Goal: Task Accomplishment & Management: Use online tool/utility

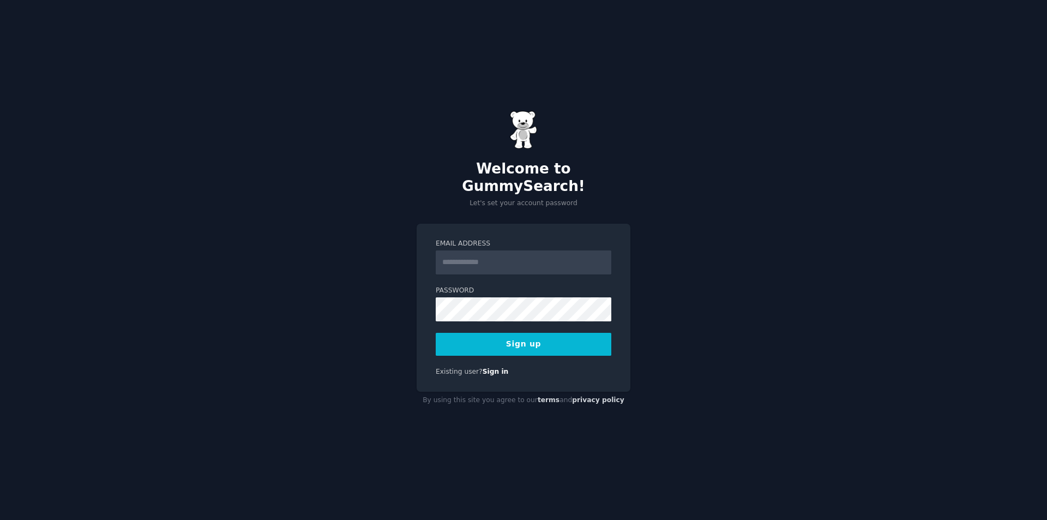
type input "**********"
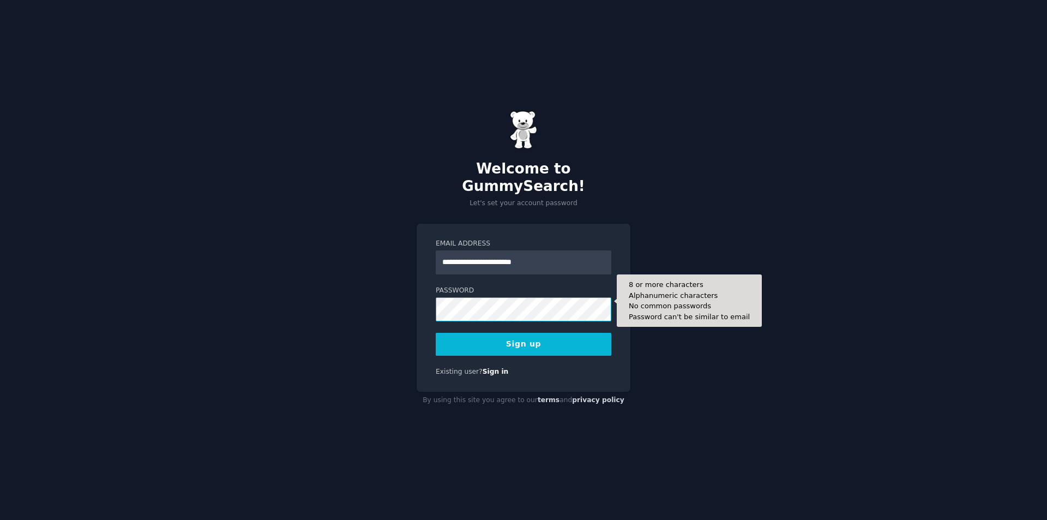
click at [436, 333] on button "Sign up" at bounding box center [524, 344] width 176 height 23
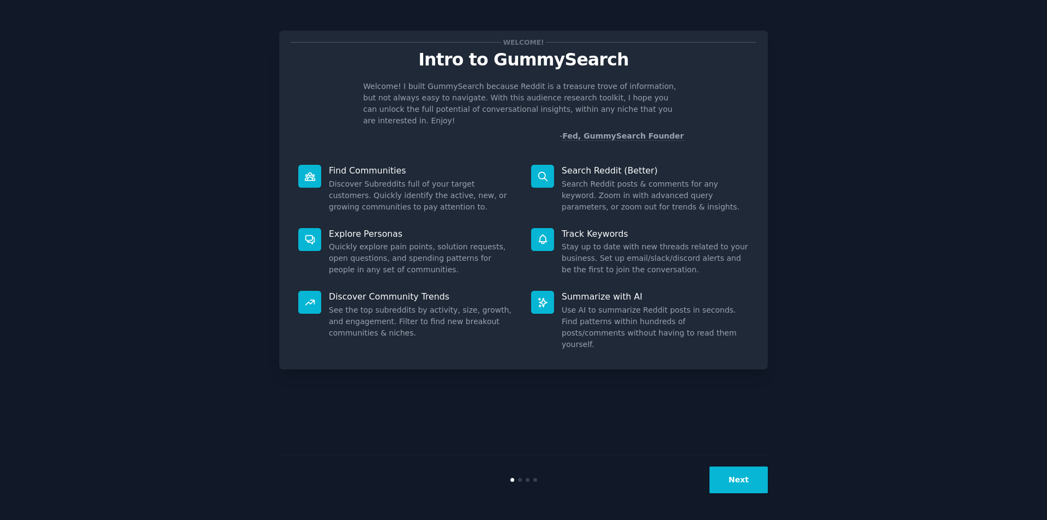
click at [759, 468] on button "Next" at bounding box center [739, 479] width 58 height 27
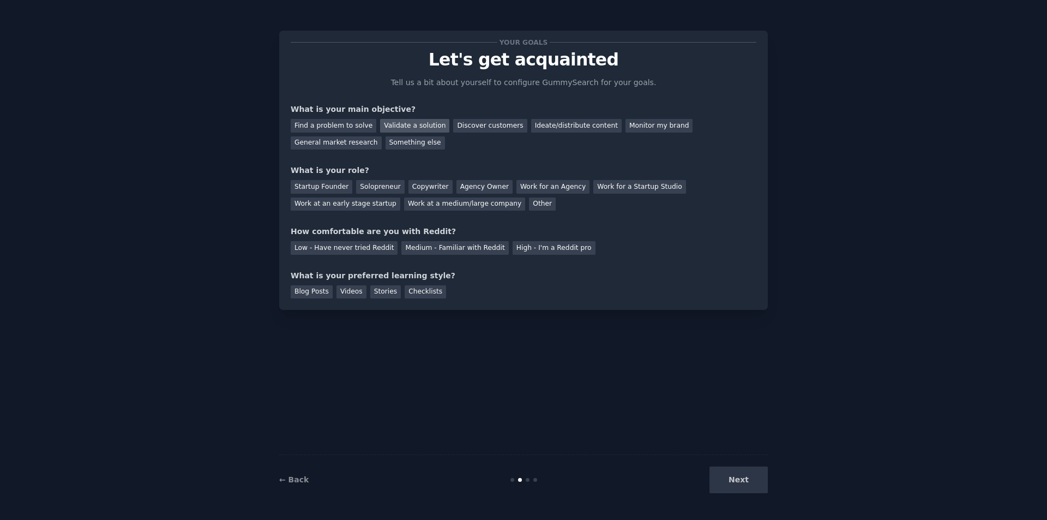
click at [408, 124] on div "Validate a solution" at bounding box center [414, 126] width 69 height 14
click at [429, 190] on div "Copywriter" at bounding box center [431, 187] width 44 height 14
click at [426, 249] on div "Medium - Familiar with Reddit" at bounding box center [455, 248] width 107 height 14
click at [350, 286] on div "Videos" at bounding box center [352, 292] width 30 height 14
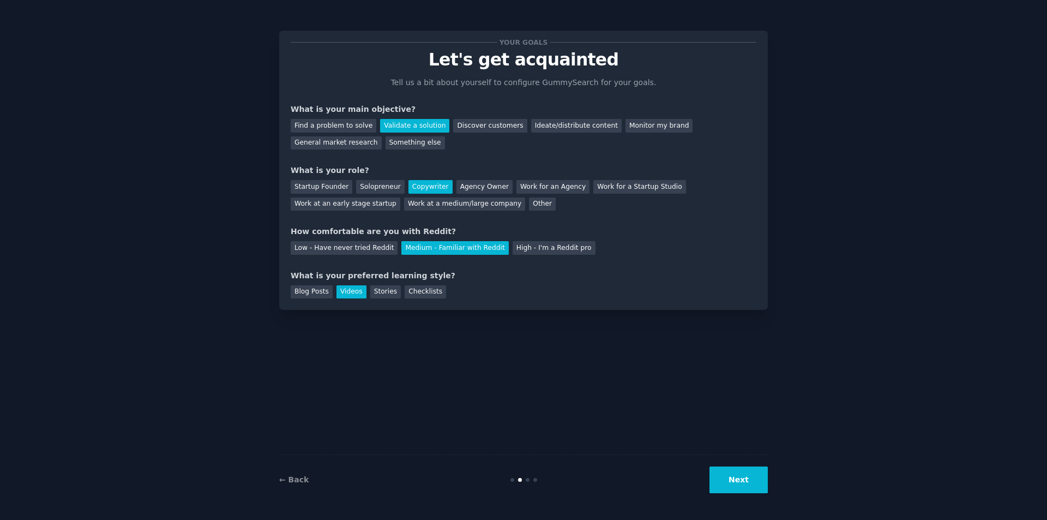
click at [721, 468] on button "Next" at bounding box center [739, 479] width 58 height 27
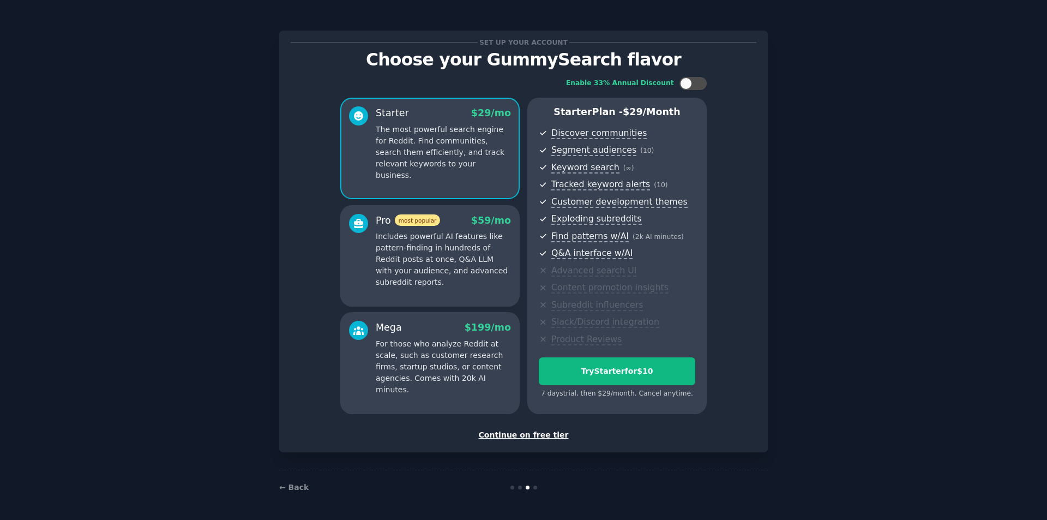
click at [530, 436] on div "Continue on free tier" at bounding box center [524, 434] width 466 height 11
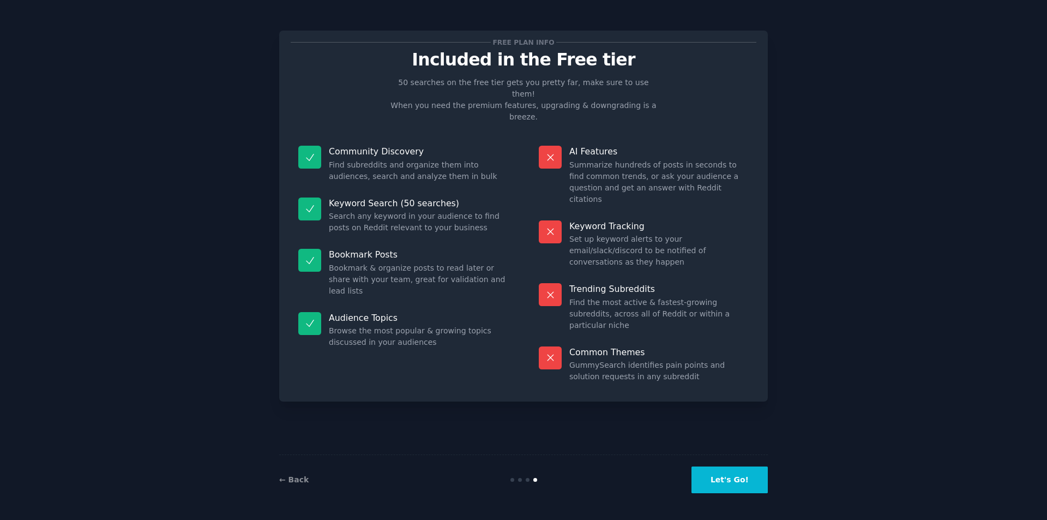
click at [738, 487] on button "Let's Go!" at bounding box center [730, 479] width 76 height 27
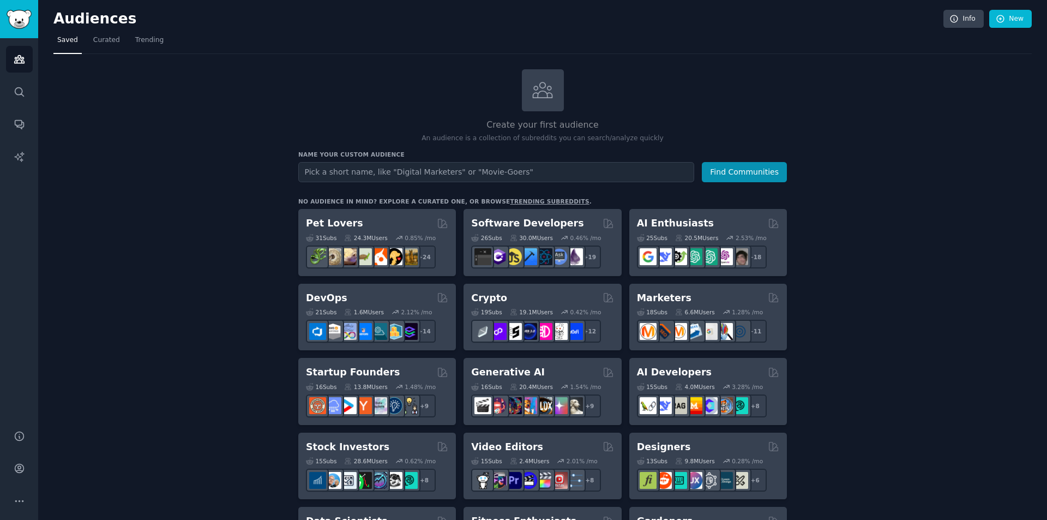
click at [439, 170] on input "text" at bounding box center [496, 172] width 396 height 20
type input "Faceless Creators"
click at [702, 162] on button "Find Communities" at bounding box center [744, 172] width 85 height 20
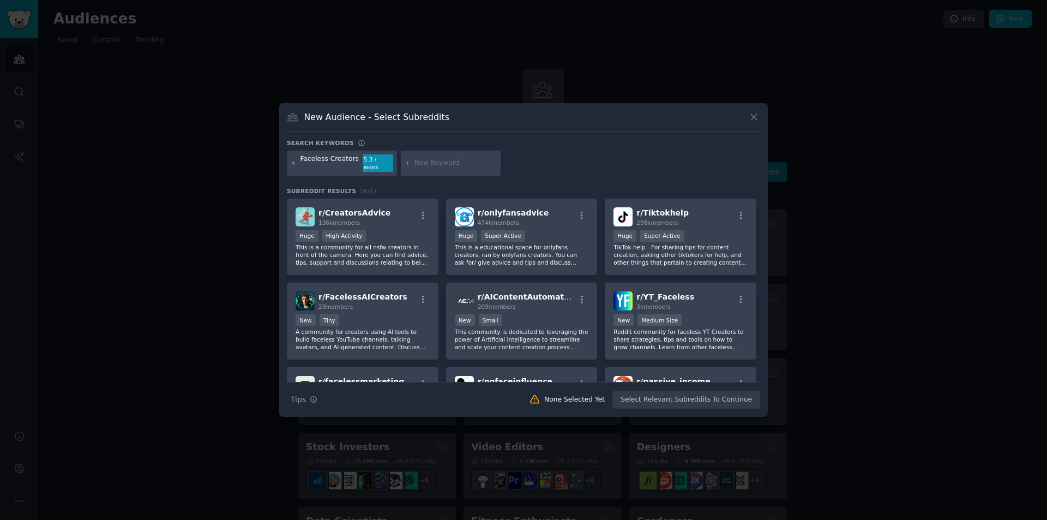
click at [293, 166] on icon at bounding box center [294, 163] width 6 height 6
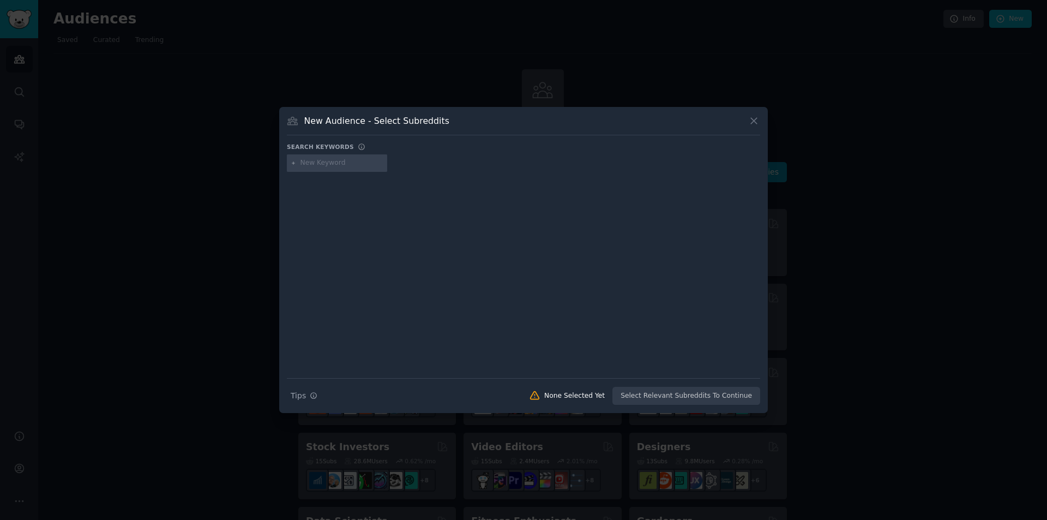
click at [324, 165] on input "text" at bounding box center [342, 163] width 83 height 10
type input "Tiktok shop"
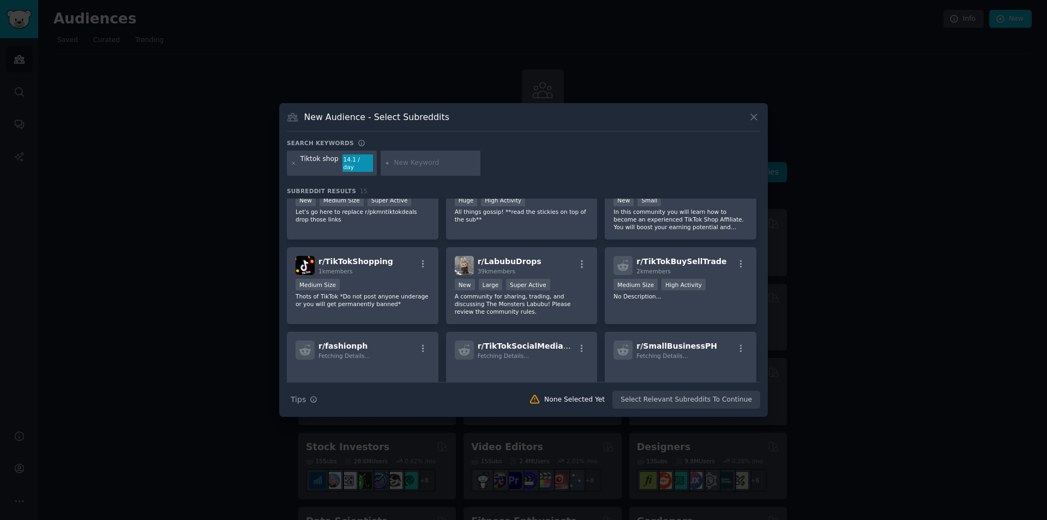
scroll to position [255, 0]
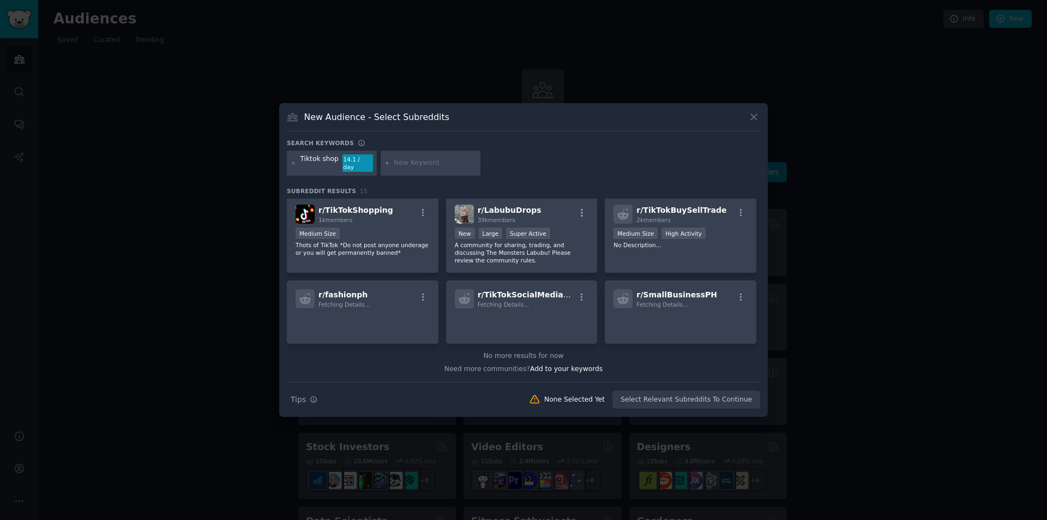
click at [421, 161] on input "text" at bounding box center [435, 163] width 83 height 10
click at [291, 161] on icon at bounding box center [294, 163] width 6 height 6
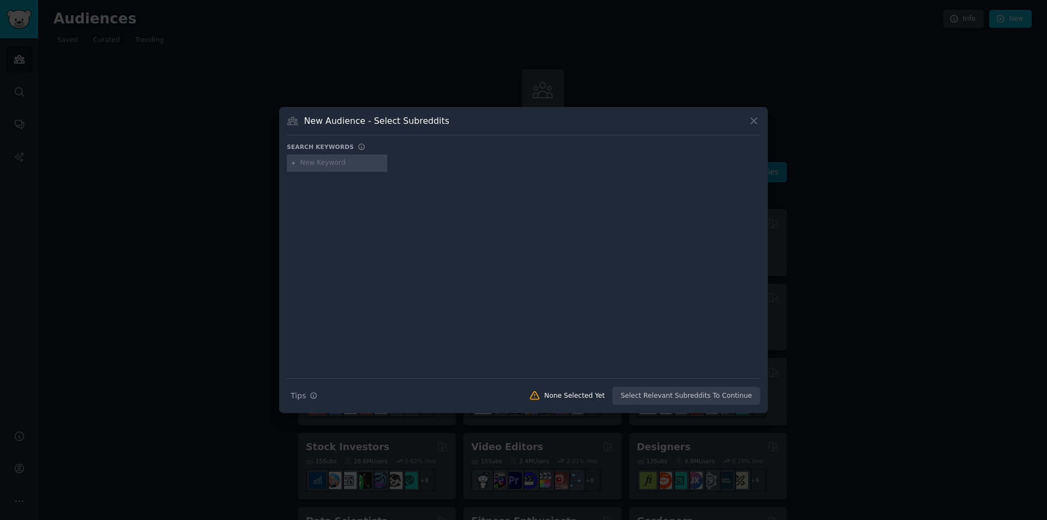
click at [360, 165] on input "text" at bounding box center [342, 163] width 83 height 10
type input "TikTok Monetização"
click at [444, 159] on input "text" at bounding box center [462, 163] width 83 height 10
click at [289, 163] on div "TikTok Monetização 7.3 / yr" at bounding box center [345, 162] width 116 height 17
click at [291, 163] on icon at bounding box center [294, 163] width 6 height 6
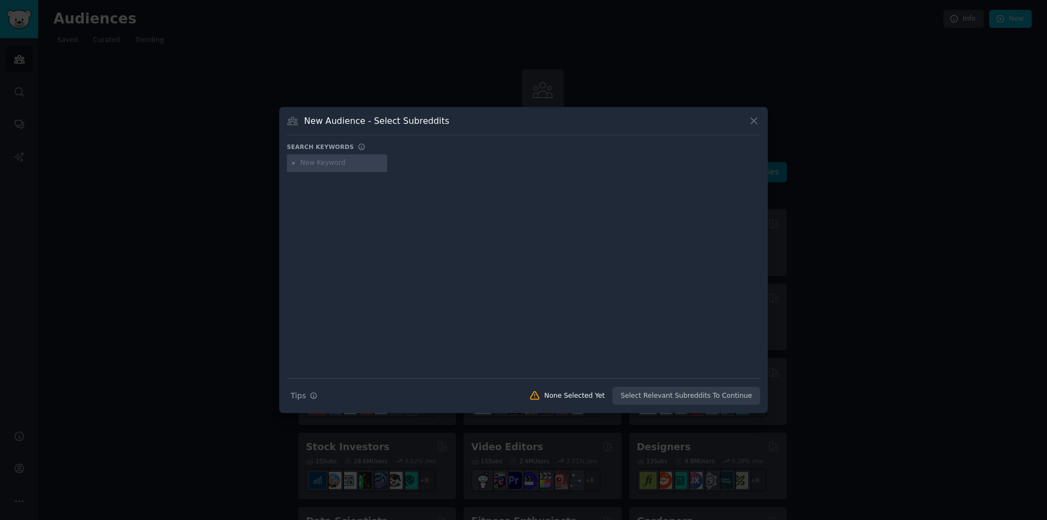
click at [361, 164] on input "text" at bounding box center [342, 163] width 83 height 10
type input "Monetização"
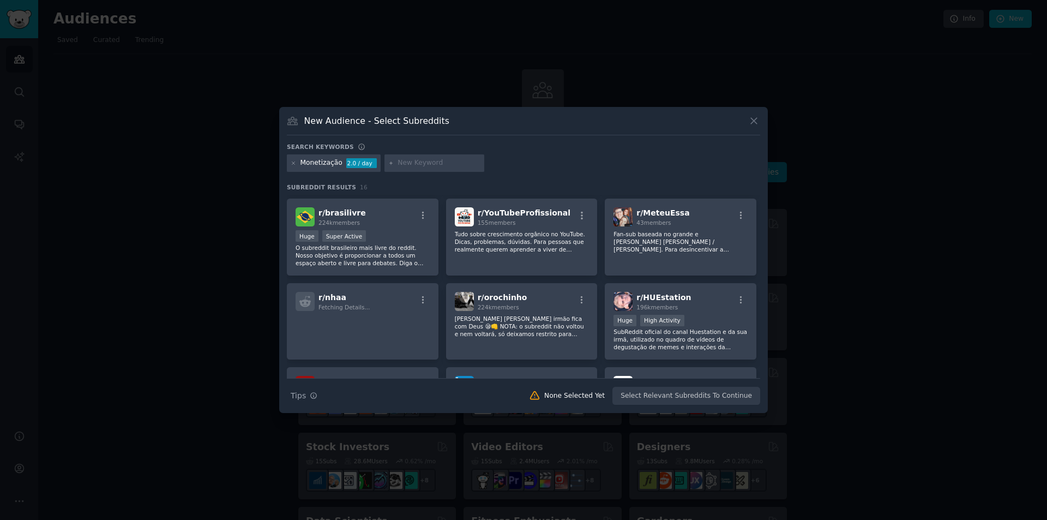
scroll to position [164, 0]
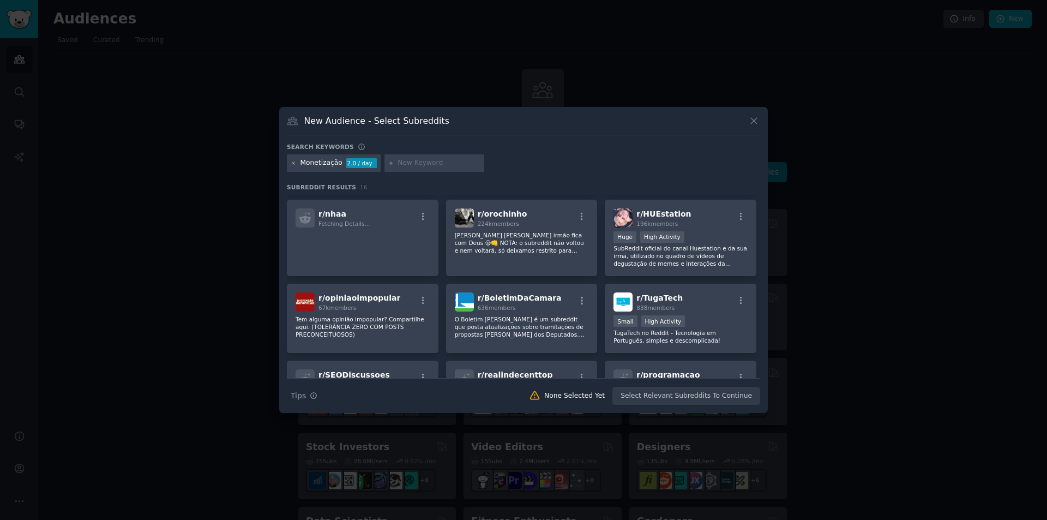
click at [296, 164] on icon at bounding box center [294, 163] width 6 height 6
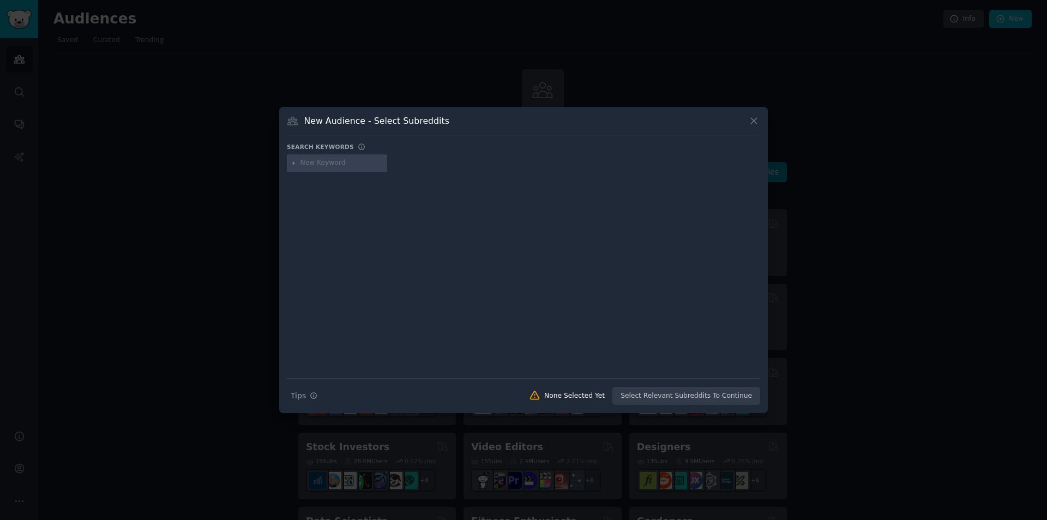
click at [337, 164] on input "text" at bounding box center [342, 163] width 83 height 10
type input "TikTok Shop"
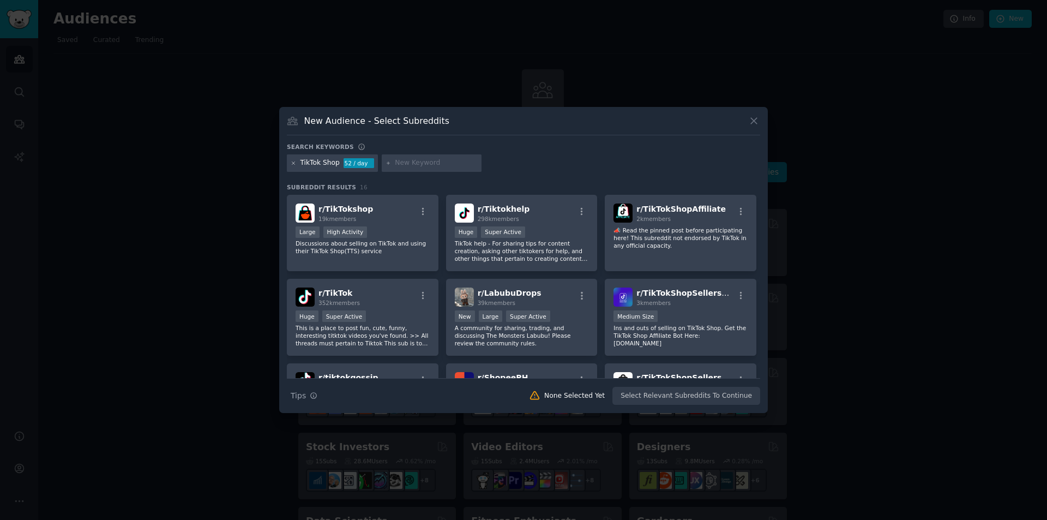
click at [295, 164] on icon at bounding box center [294, 163] width 6 height 6
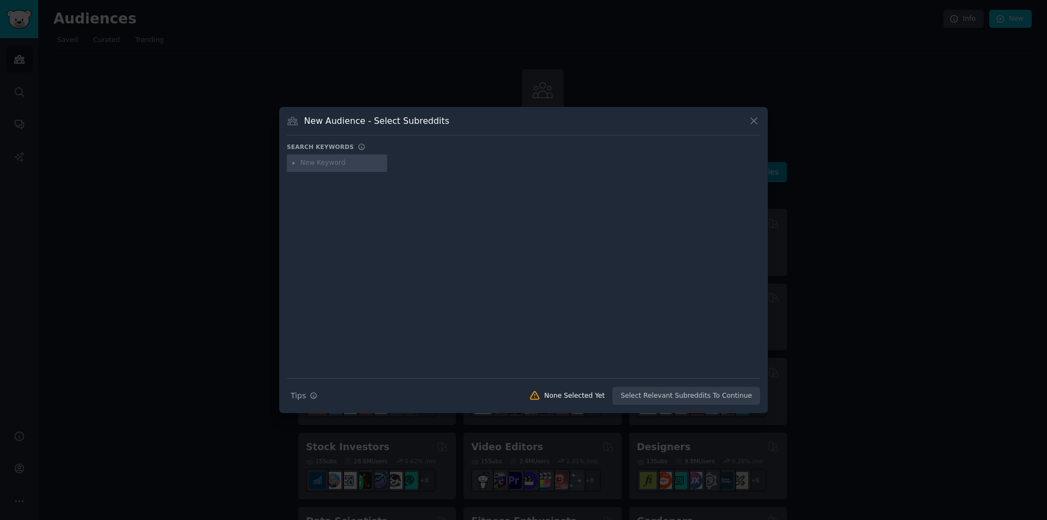
click at [350, 159] on input "text" at bounding box center [342, 163] width 83 height 10
type input "Faceless"
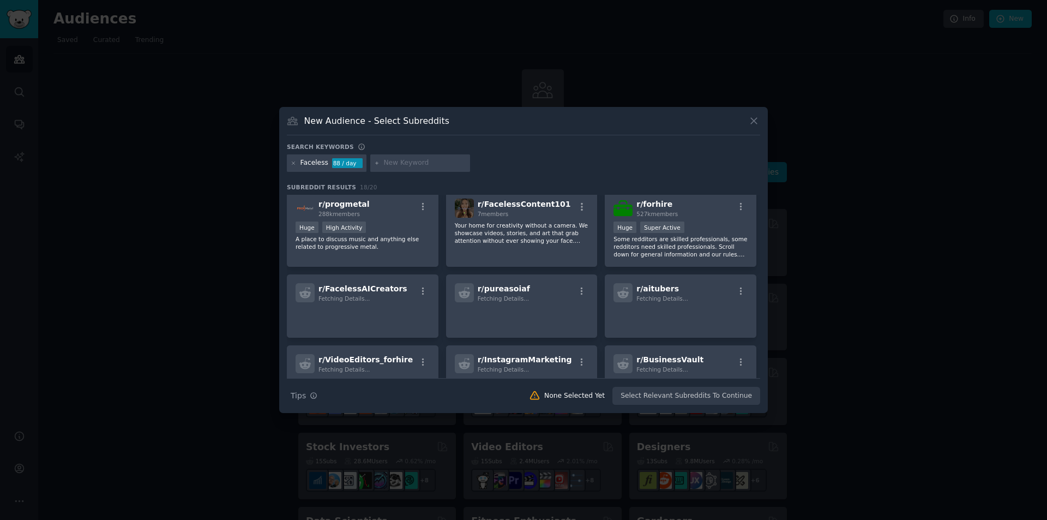
scroll to position [319, 0]
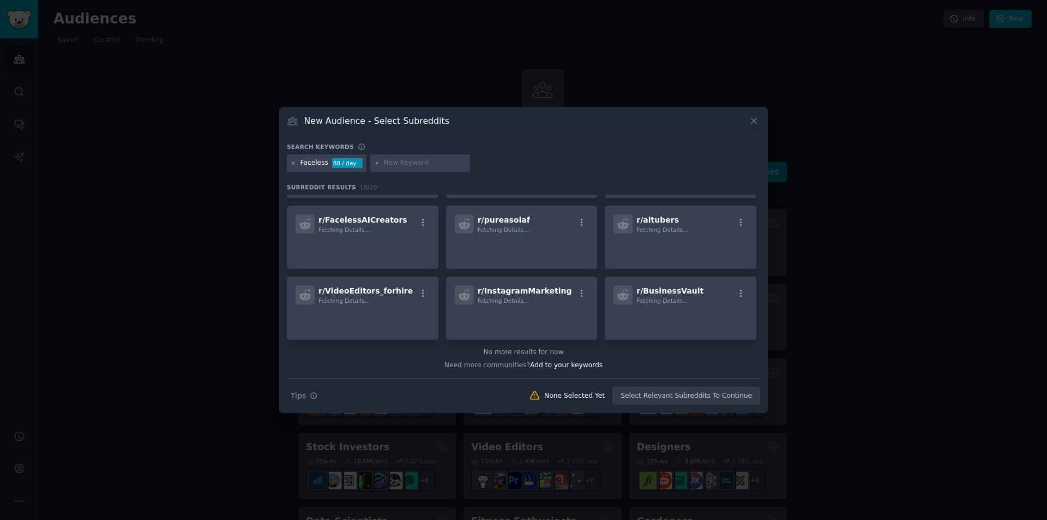
click at [295, 162] on icon at bounding box center [293, 162] width 3 height 3
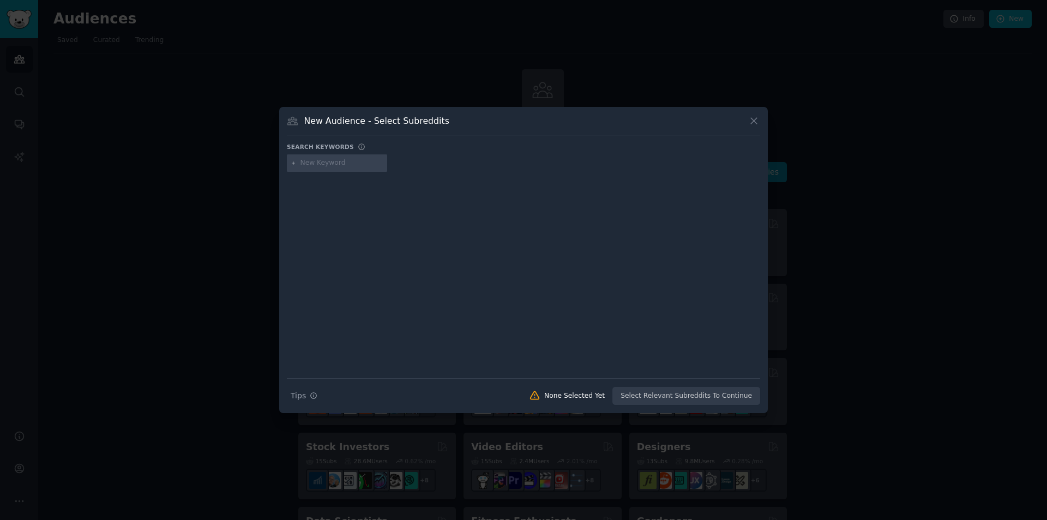
click at [355, 163] on input "text" at bounding box center [342, 163] width 83 height 10
type input "Copywriter"
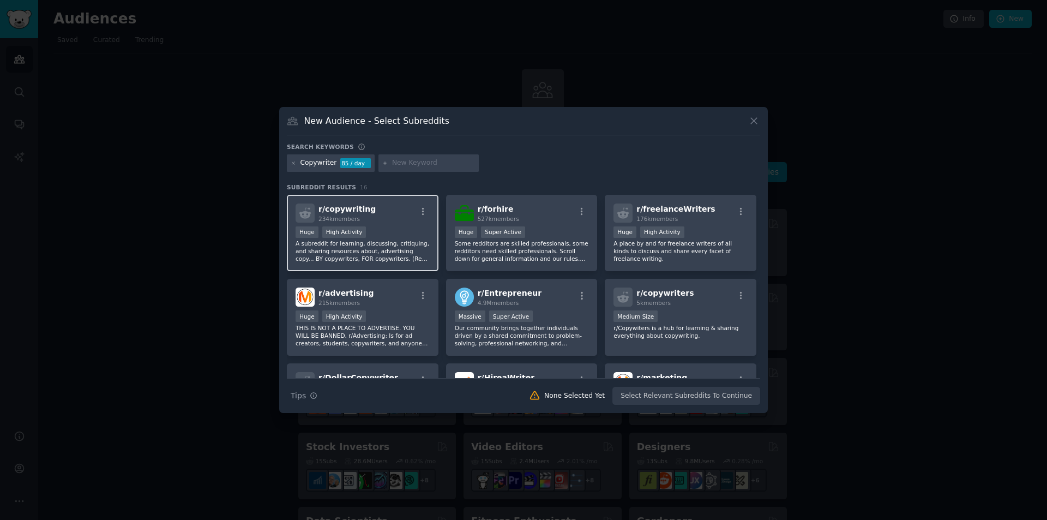
click at [347, 206] on span "r/ copywriting" at bounding box center [347, 209] width 57 height 9
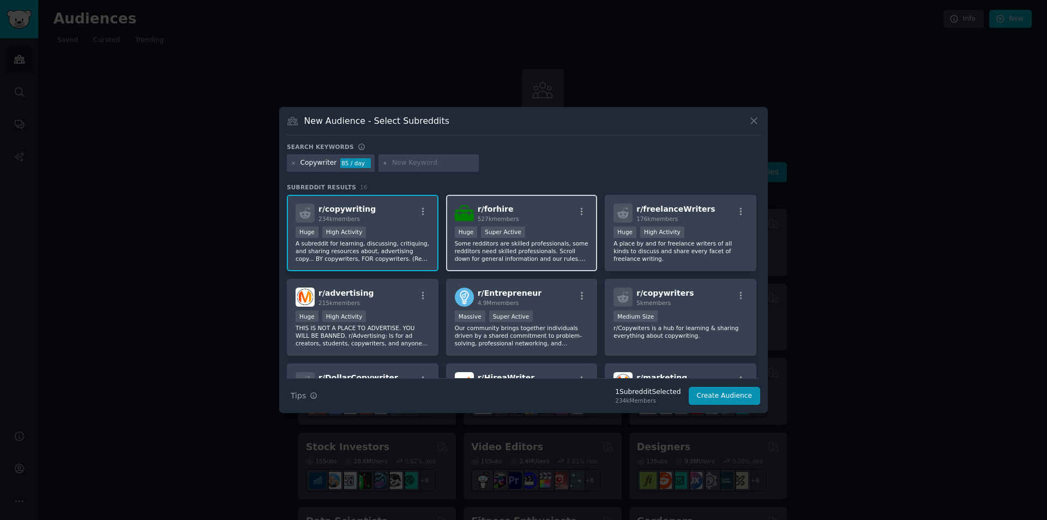
drag, startPoint x: 552, startPoint y: 209, endPoint x: 522, endPoint y: 245, distance: 46.5
click at [552, 210] on div "r/ forhire 527k members" at bounding box center [522, 212] width 134 height 19
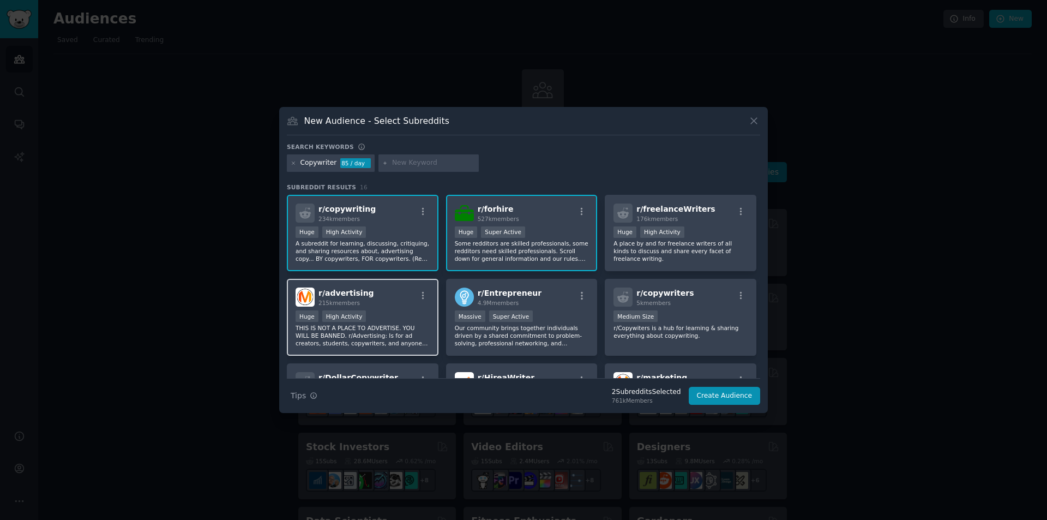
click at [406, 310] on div "Huge High Activity" at bounding box center [363, 317] width 134 height 14
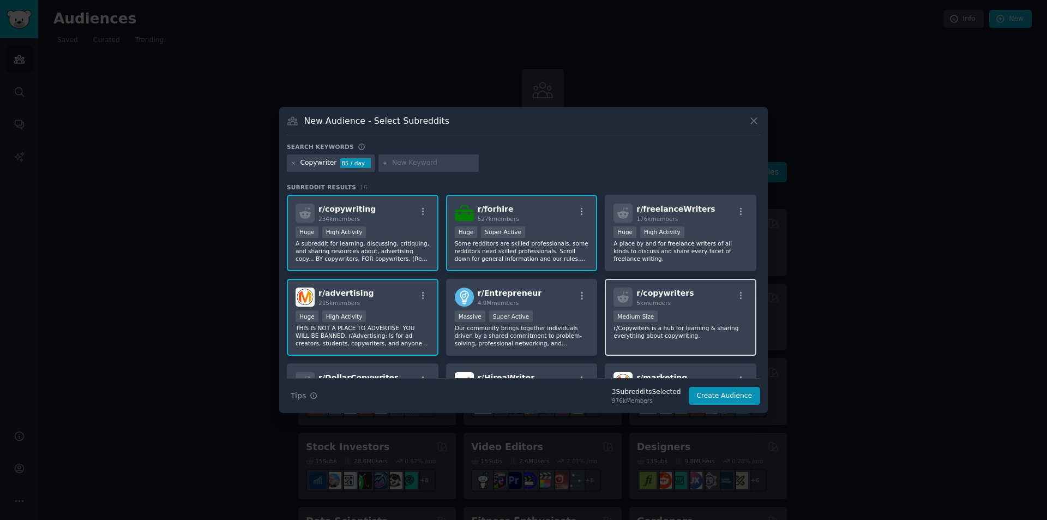
click at [630, 329] on p "r/Copywiters is a hub for learning & sharing everything about copywriting." at bounding box center [681, 331] width 134 height 15
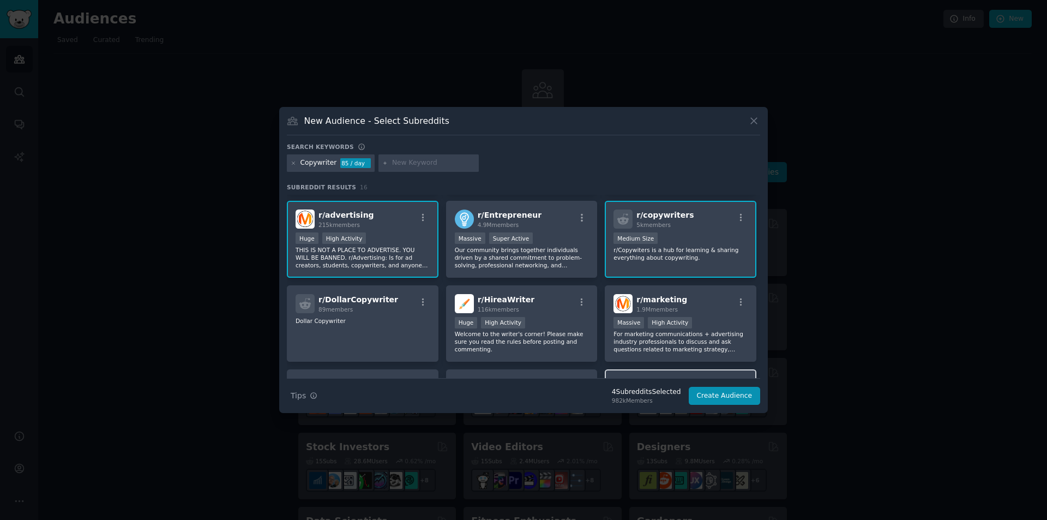
scroll to position [164, 0]
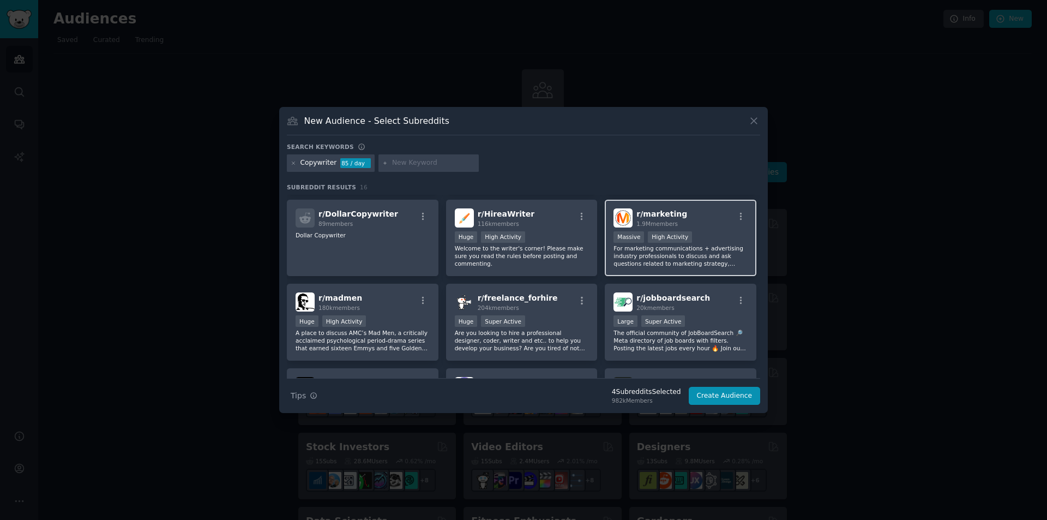
click at [700, 260] on p "For marketing communications + advertising industry professionals to discuss an…" at bounding box center [681, 255] width 134 height 23
click at [394, 168] on div at bounding box center [429, 162] width 100 height 17
click at [392, 163] on input "text" at bounding box center [433, 163] width 83 height 10
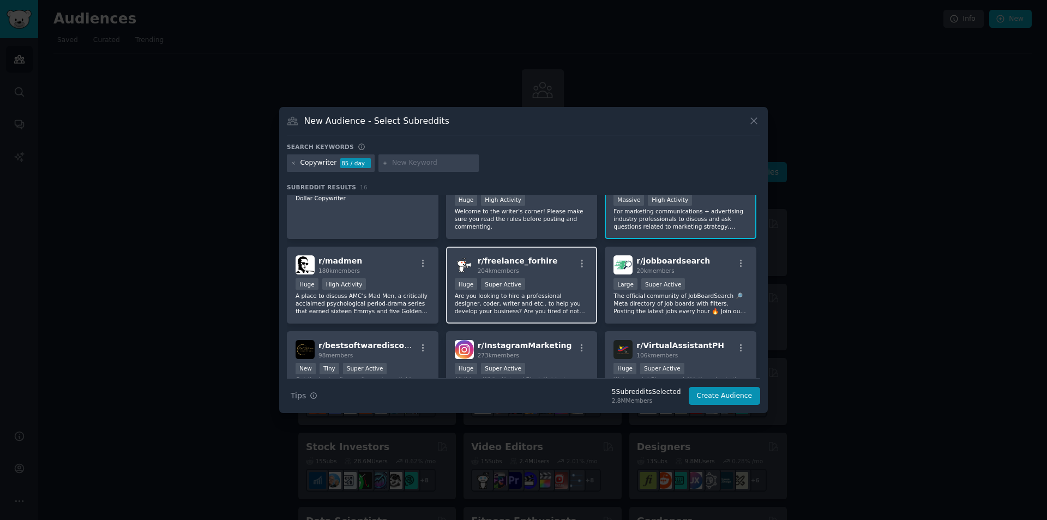
scroll to position [273, 0]
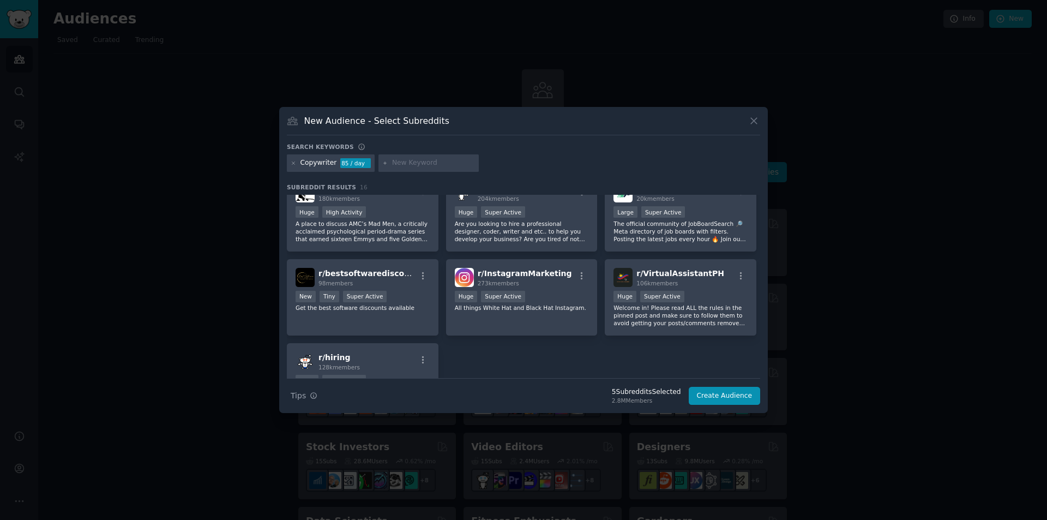
click at [396, 165] on input "text" at bounding box center [433, 163] width 83 height 10
type input "Direct Response"
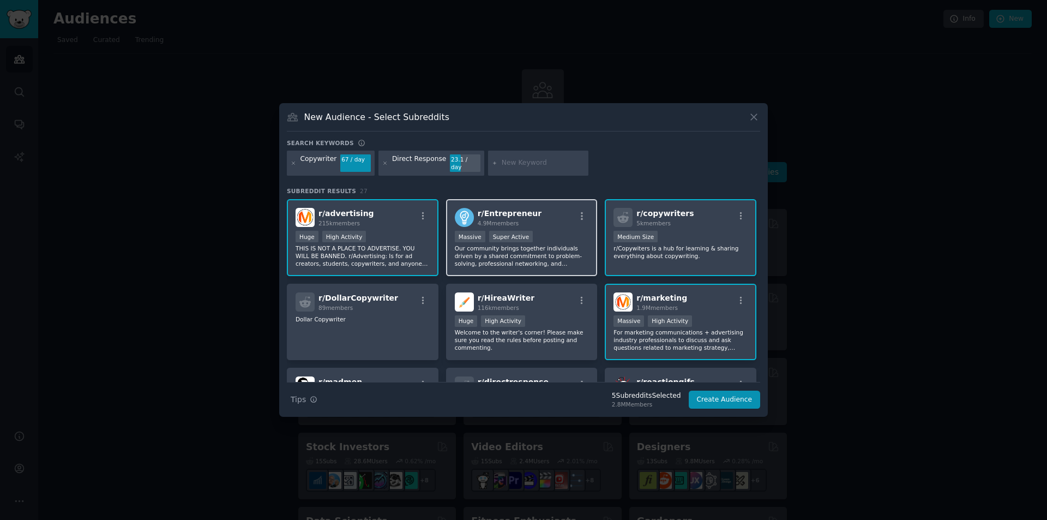
scroll to position [109, 0]
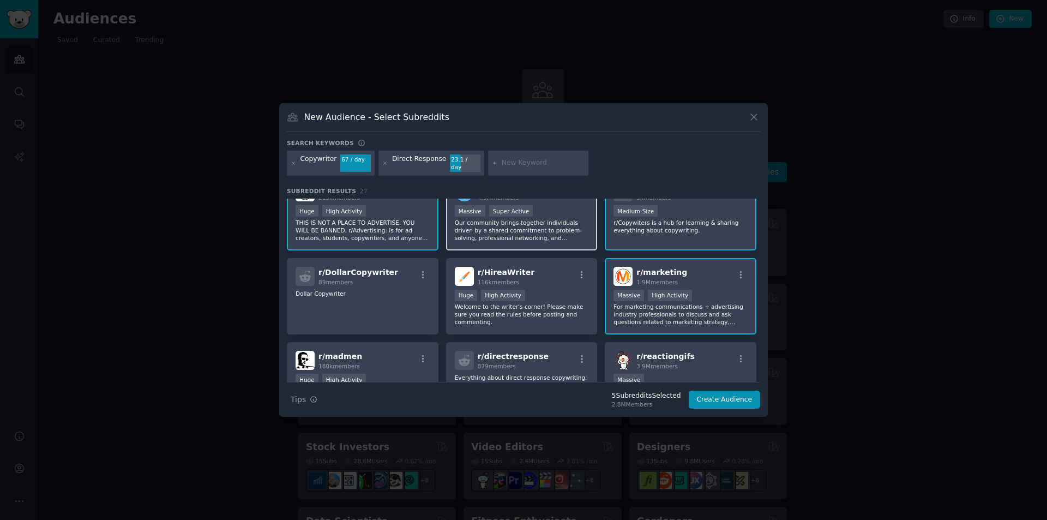
click at [552, 238] on div "r/ Entrepreneur 4.9M members 1,000,000+ members Massive Super Active Our commun…" at bounding box center [522, 211] width 152 height 77
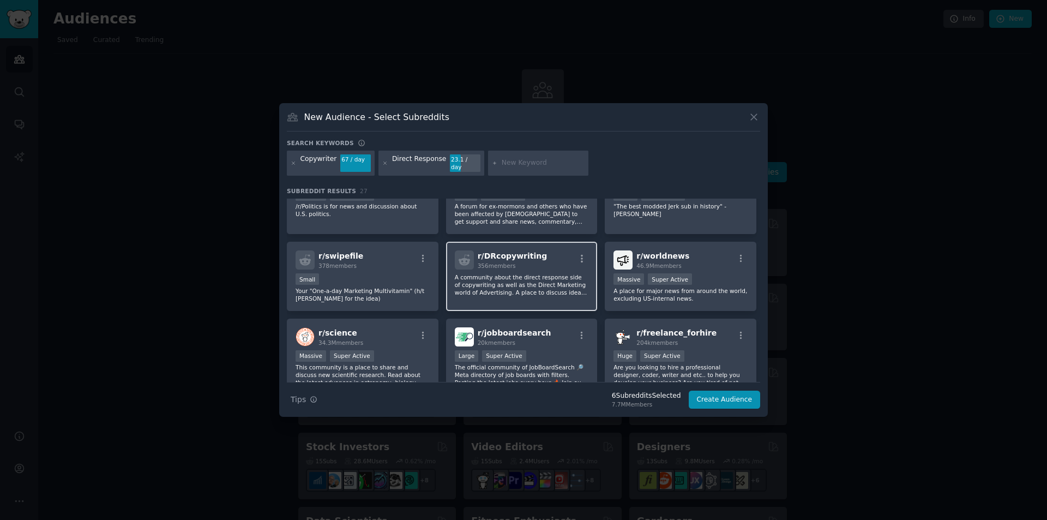
scroll to position [382, 0]
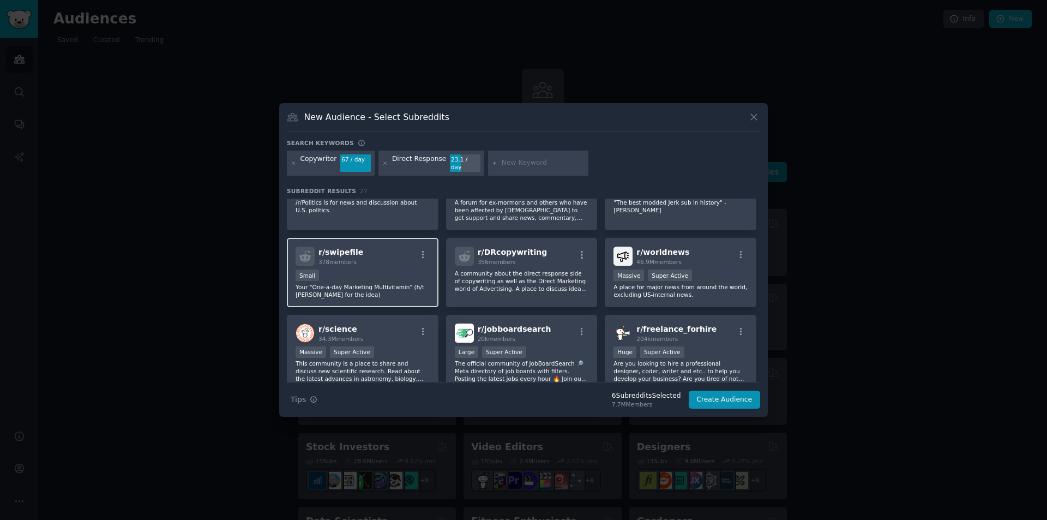
click at [408, 289] on p "Your "One-a-day Marketing Multivitamin" (h/t [PERSON_NAME] for the idea)" at bounding box center [363, 290] width 134 height 15
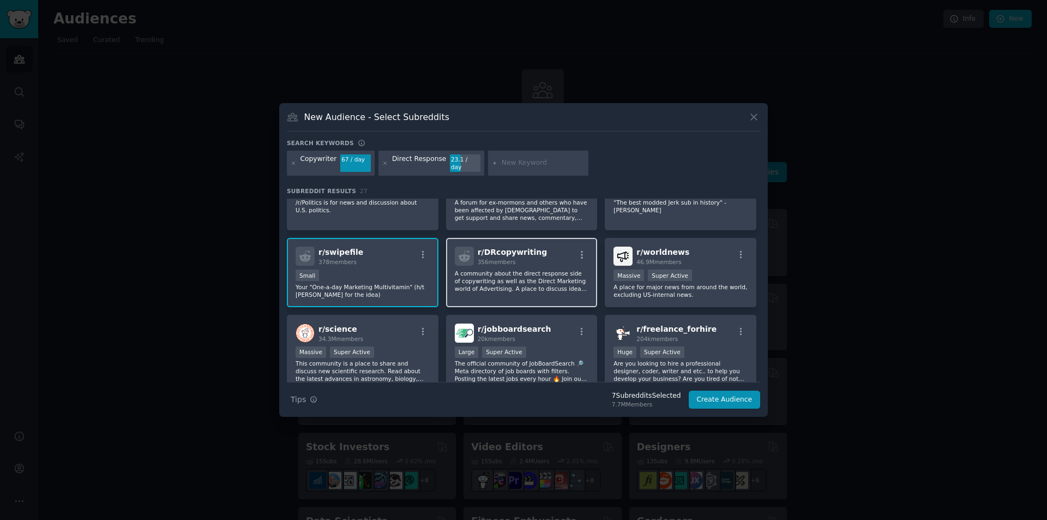
click at [564, 295] on div "r/ DRcopywriting 356 members A community about the direct response side of copy…" at bounding box center [522, 272] width 152 height 69
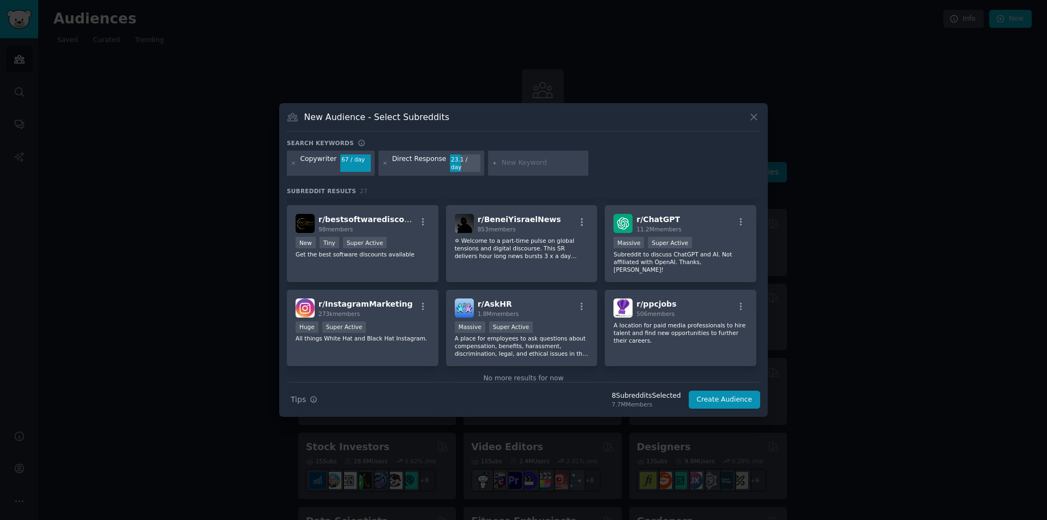
scroll to position [590, 0]
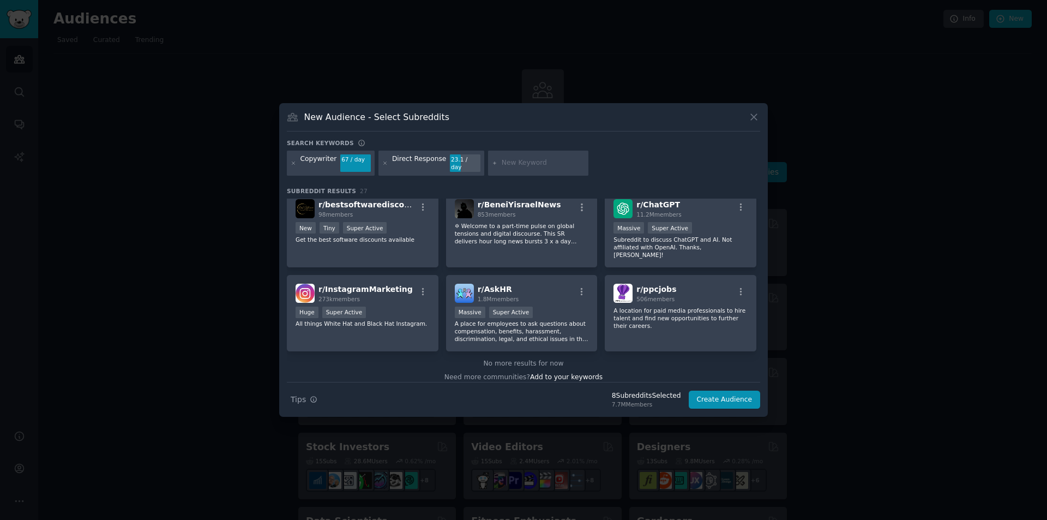
click at [517, 170] on div at bounding box center [538, 163] width 100 height 25
click at [522, 164] on input "text" at bounding box center [543, 163] width 83 height 10
click at [712, 391] on button "Create Audience" at bounding box center [725, 400] width 72 height 19
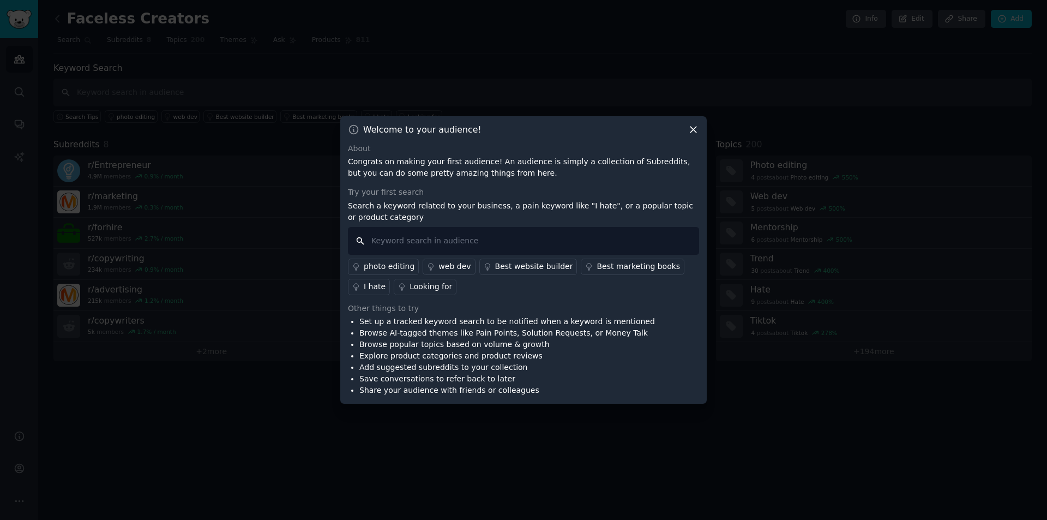
click at [602, 243] on input "text" at bounding box center [523, 241] width 351 height 28
type input "i hate edit"
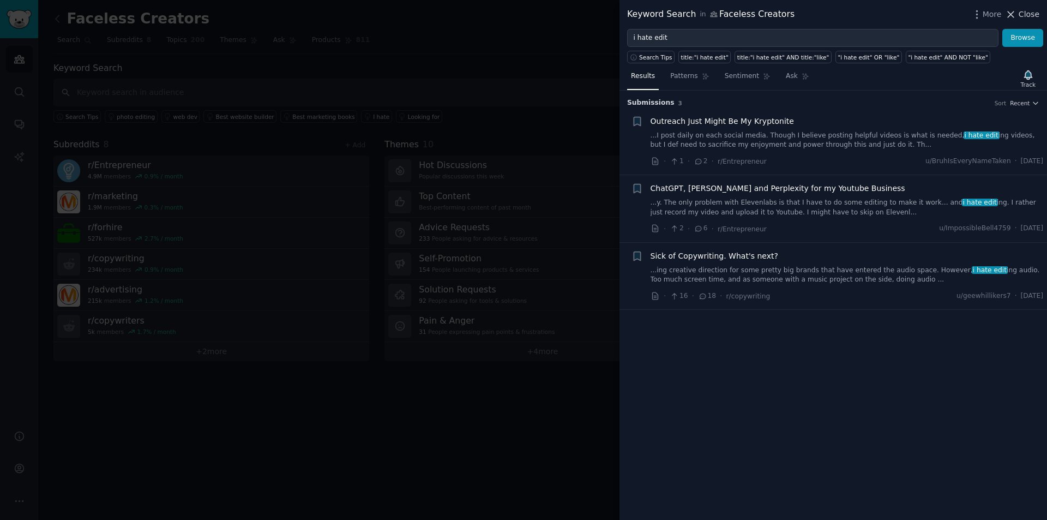
click at [1015, 17] on icon at bounding box center [1012, 14] width 6 height 6
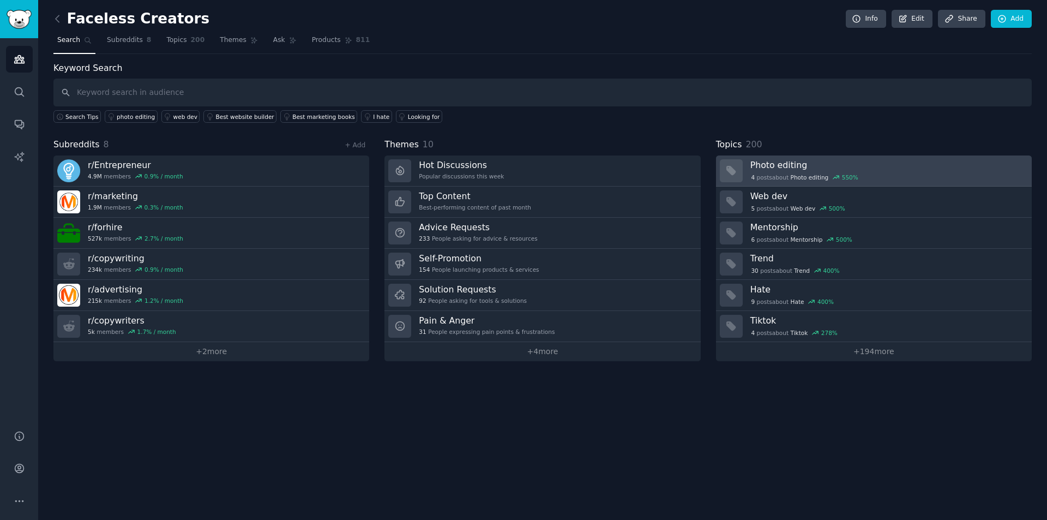
click at [845, 165] on h3 "Photo editing" at bounding box center [888, 164] width 274 height 11
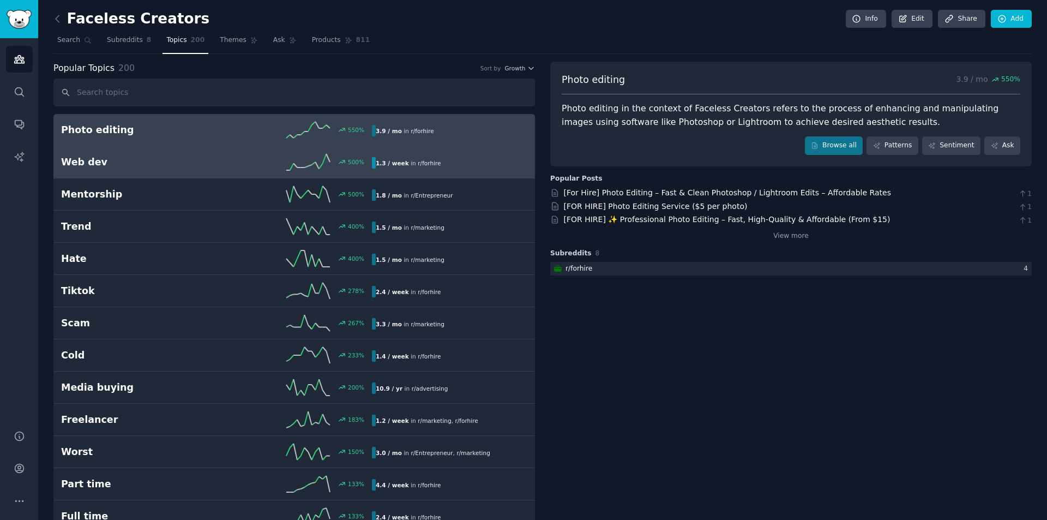
click at [453, 157] on div "Web dev 500 % 1.3 / week in r/ forhire" at bounding box center [294, 162] width 466 height 16
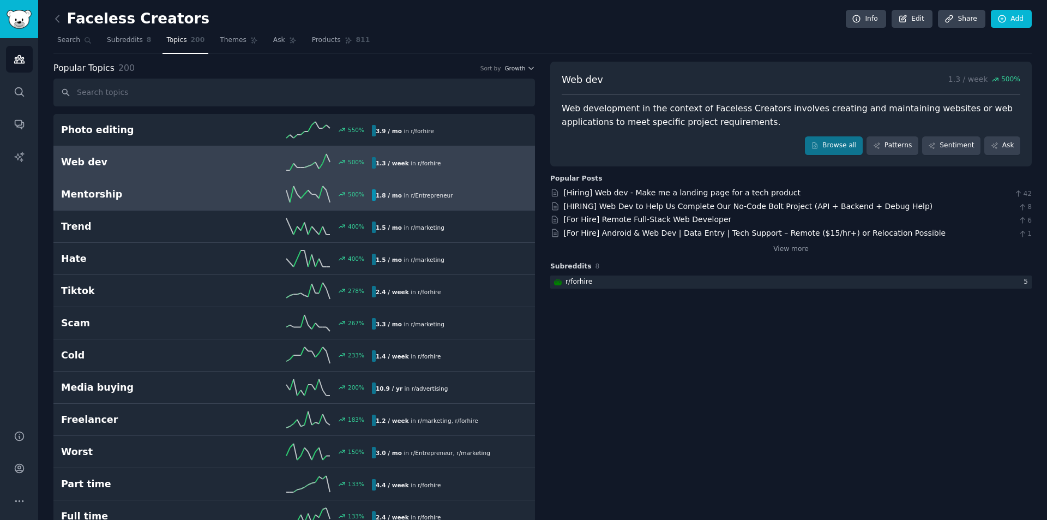
click at [468, 181] on link "Mentorship 500 % 1.8 / mo in r/ Entrepreneur" at bounding box center [294, 194] width 482 height 32
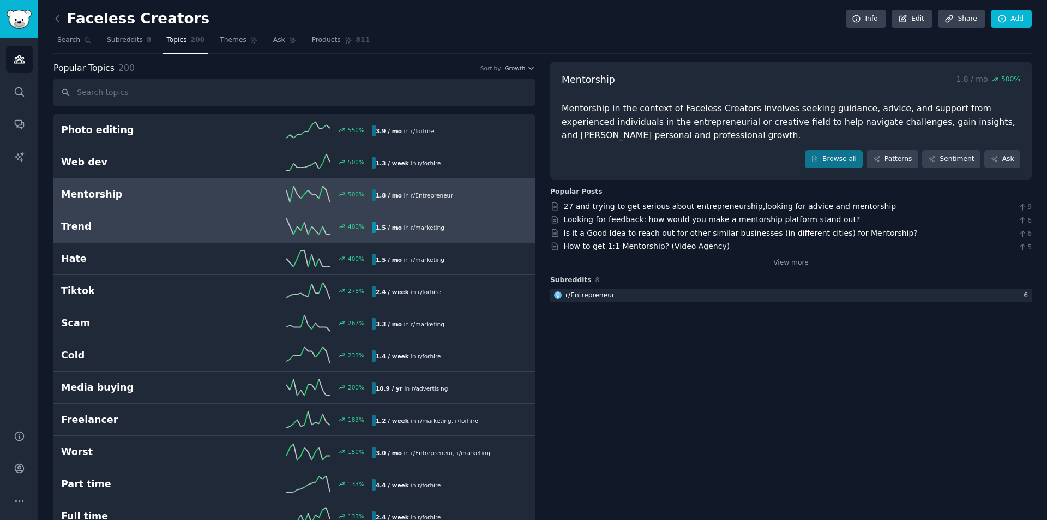
click at [475, 215] on link "Trend 400 % 1.5 / mo in r/ marketing" at bounding box center [294, 227] width 482 height 32
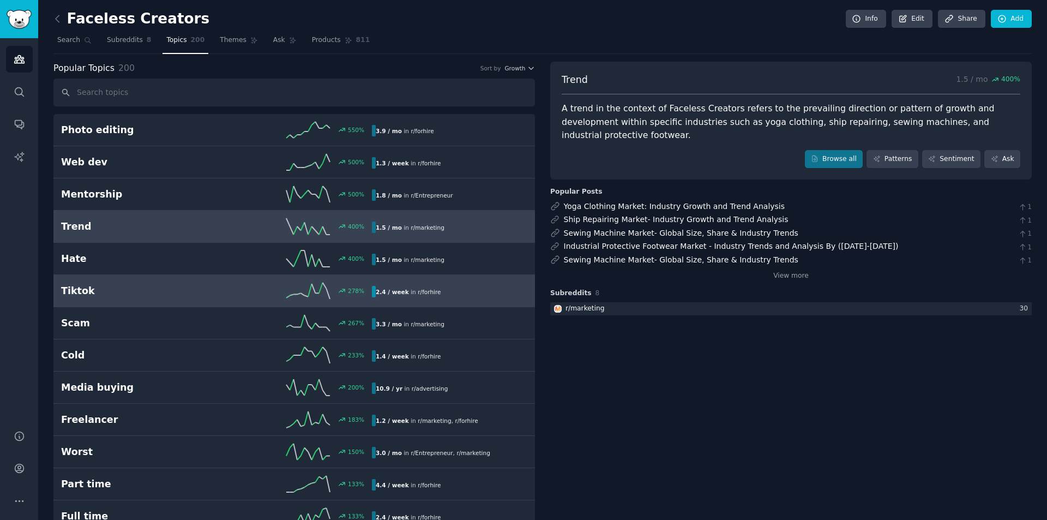
click at [424, 306] on link "Tiktok 278 % 2.4 / week in r/ forhire" at bounding box center [294, 291] width 482 height 32
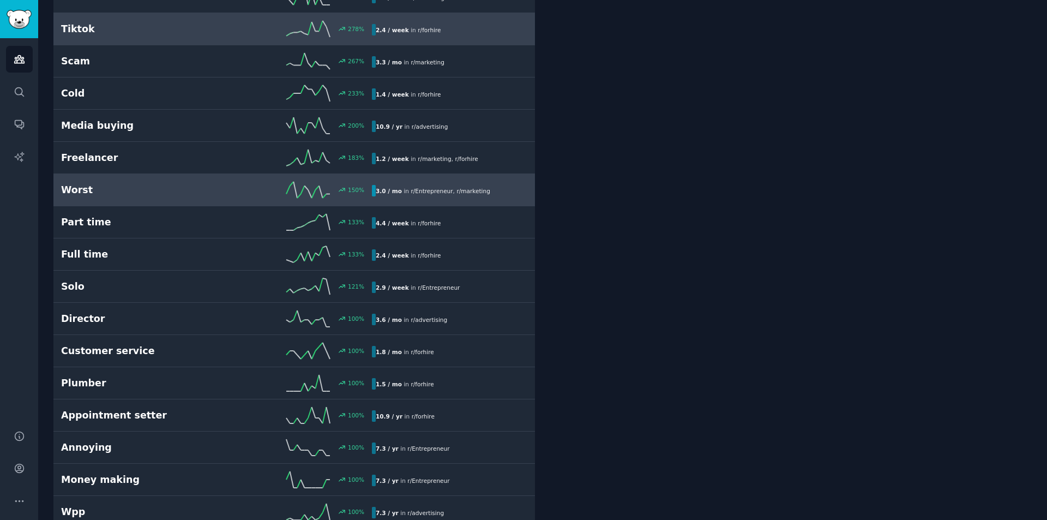
scroll to position [327, 0]
